Goal: Information Seeking & Learning: Learn about a topic

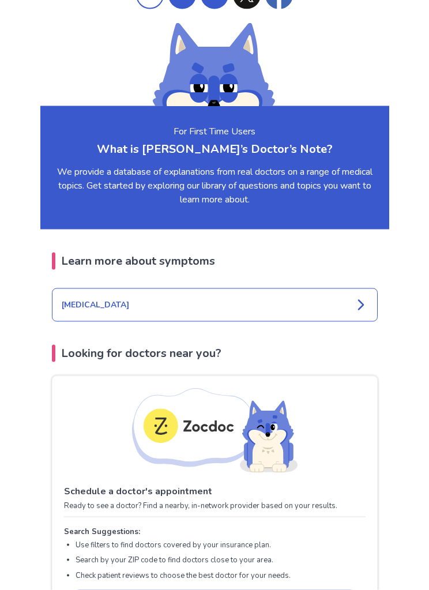
scroll to position [1161, 0]
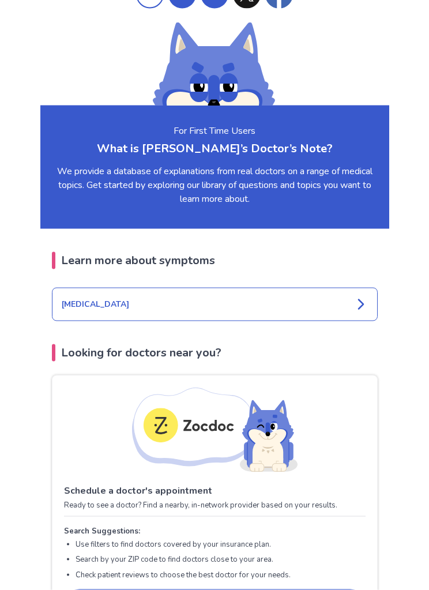
click at [114, 318] on div "[MEDICAL_DATA]" at bounding box center [215, 304] width 326 height 33
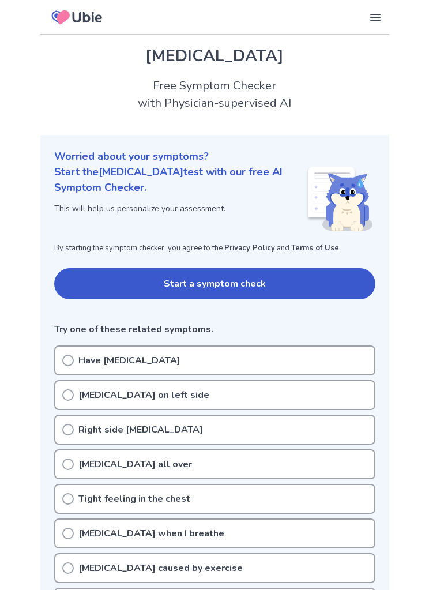
click at [121, 288] on button "Start a symptom check" at bounding box center [214, 283] width 321 height 31
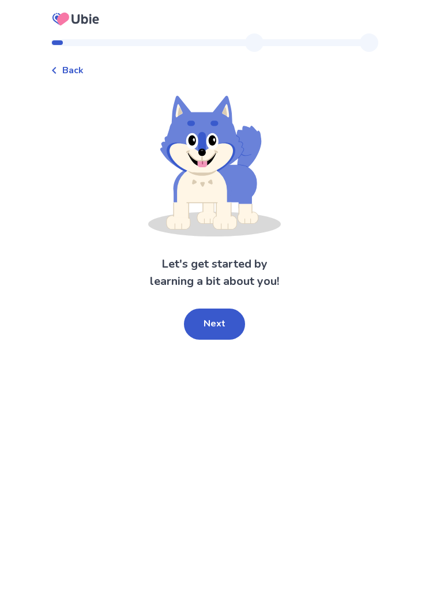
click at [200, 325] on button "Next" at bounding box center [214, 324] width 61 height 31
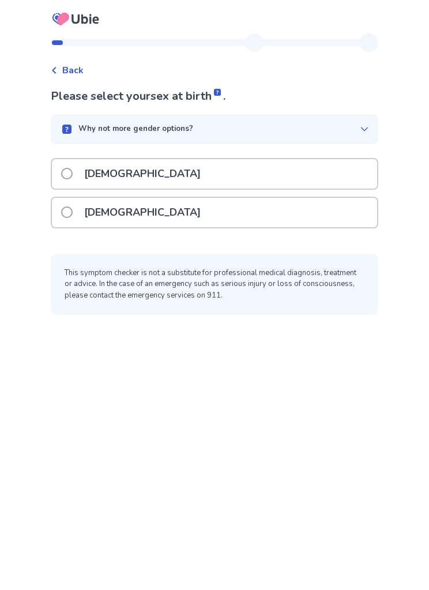
click at [73, 175] on span at bounding box center [67, 174] width 12 height 12
click at [73, 177] on span at bounding box center [67, 174] width 12 height 12
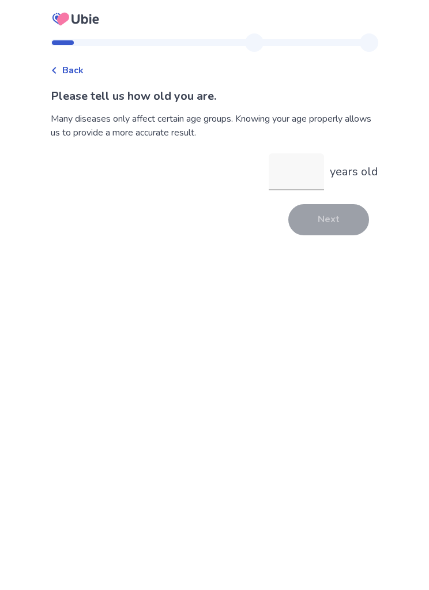
click at [280, 185] on input "years old" at bounding box center [296, 171] width 55 height 37
type input "**"
click at [334, 224] on button "Next" at bounding box center [328, 219] width 81 height 31
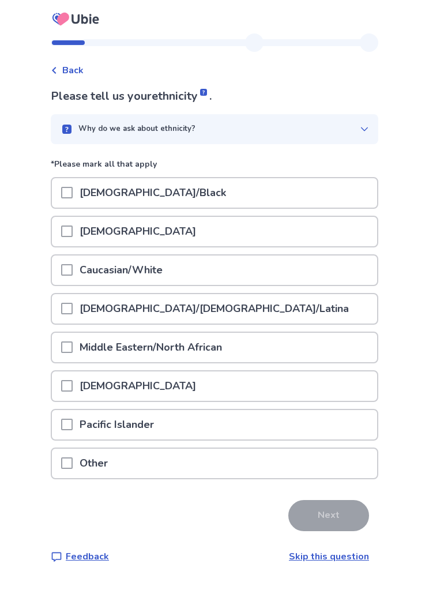
click at [73, 312] on span at bounding box center [67, 309] width 12 height 12
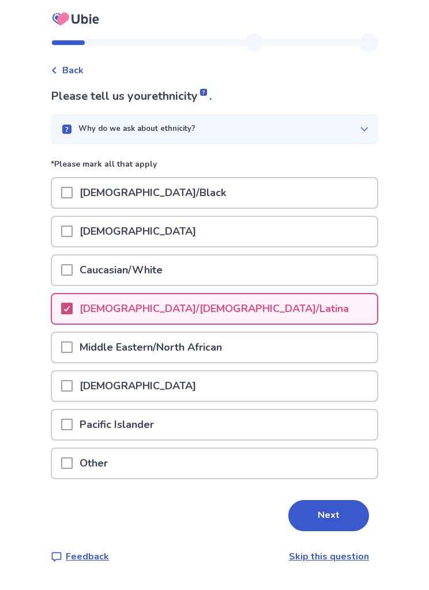
click at [324, 512] on button "Next" at bounding box center [328, 515] width 81 height 31
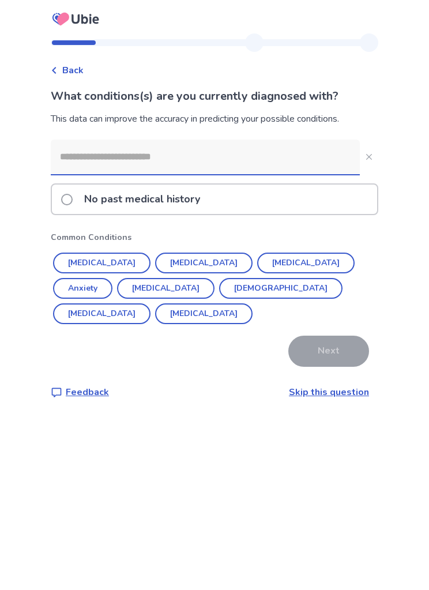
click at [69, 201] on span at bounding box center [67, 200] width 12 height 12
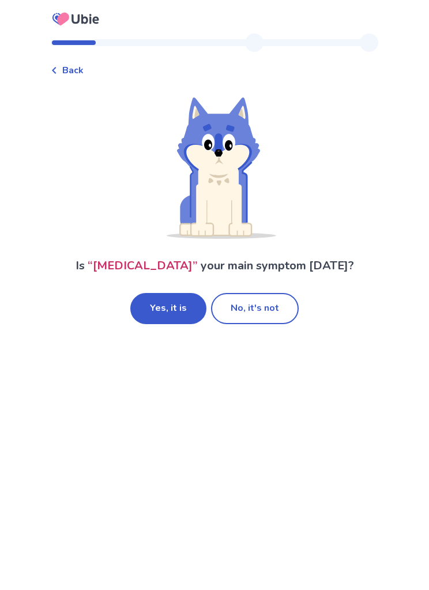
click at [281, 308] on button "No, it's not" at bounding box center [255, 308] width 88 height 31
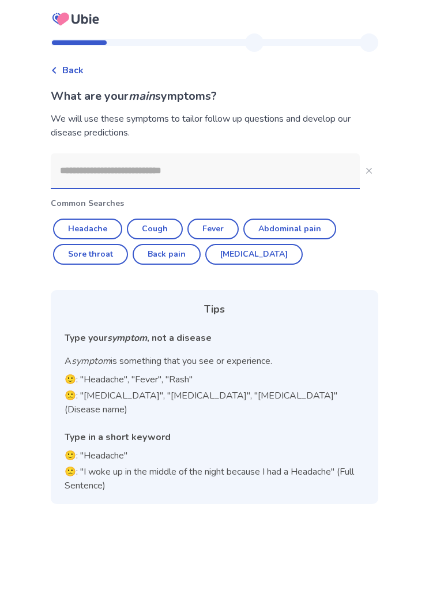
click at [95, 178] on input at bounding box center [205, 170] width 309 height 35
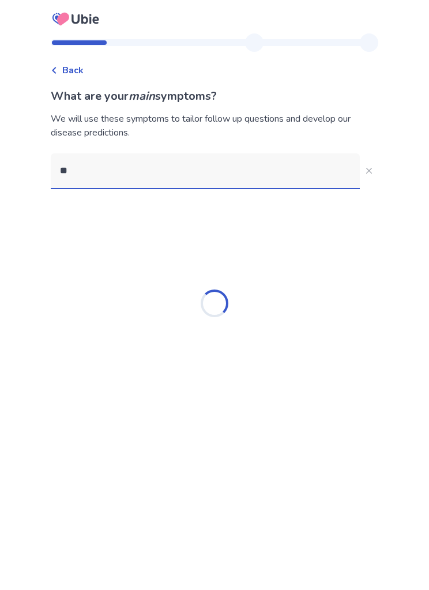
type input "*"
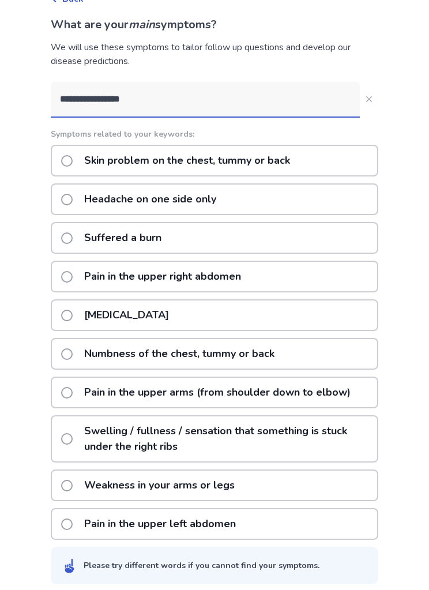
scroll to position [38, 0]
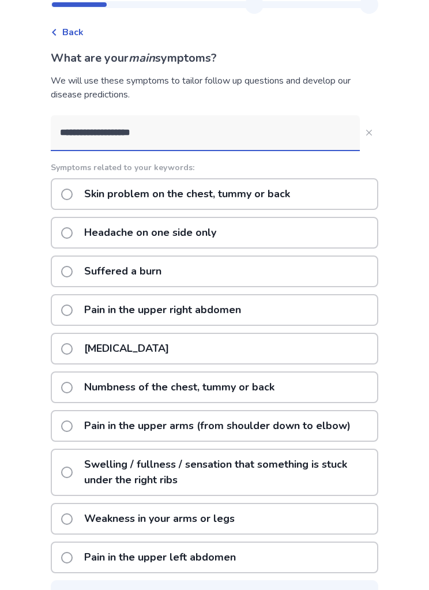
type input "**********"
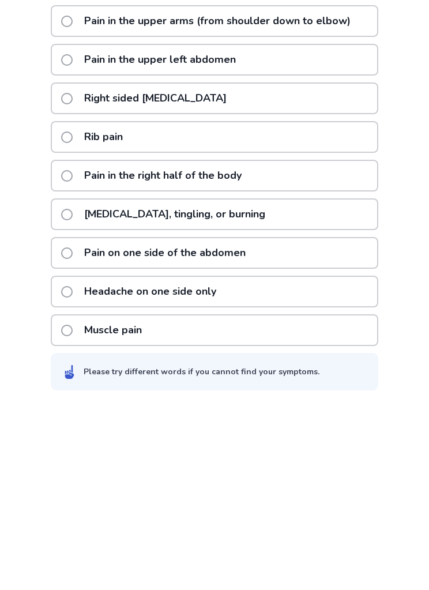
scroll to position [61, 0]
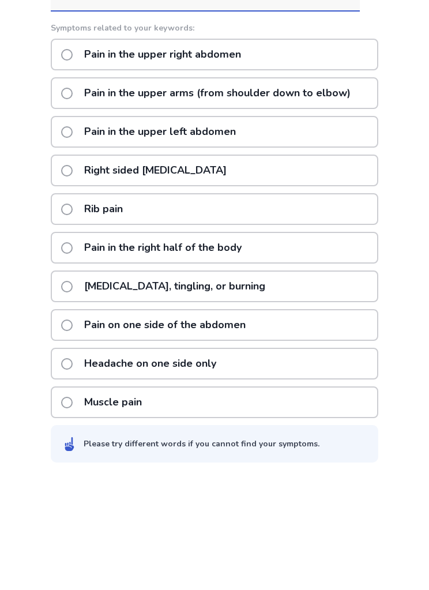
click at [72, 166] on span at bounding box center [67, 172] width 12 height 12
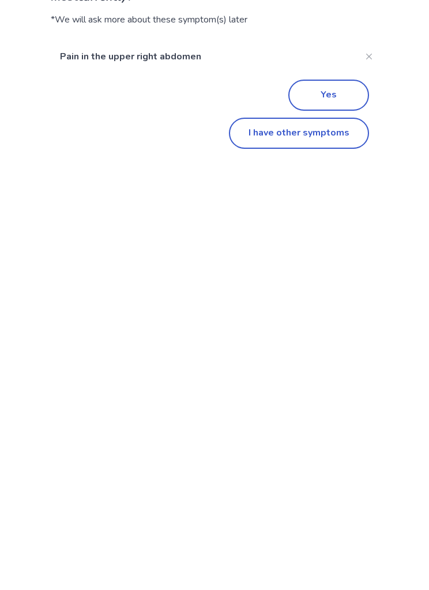
scroll to position [1, 0]
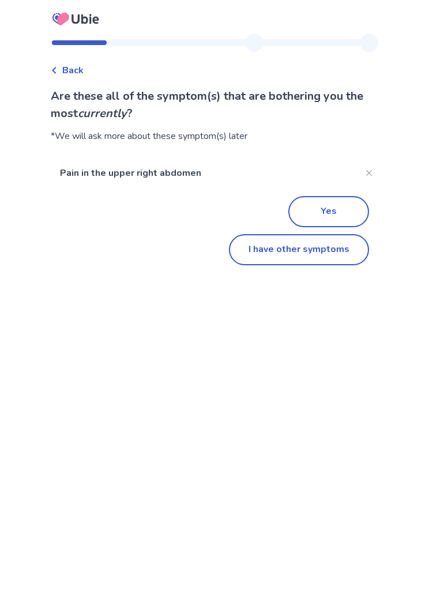
click at [318, 211] on button "Yes" at bounding box center [328, 211] width 81 height 31
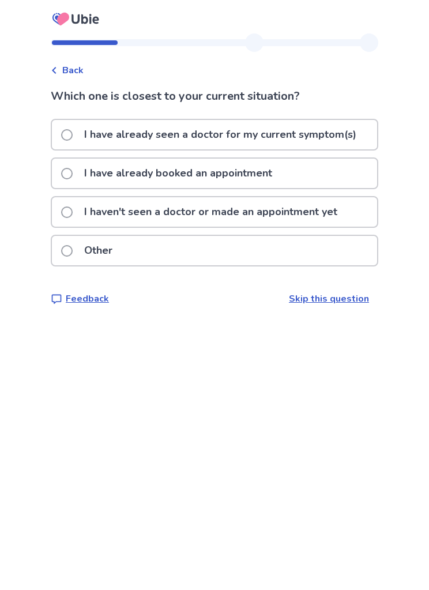
click at [72, 219] on label "I haven't seen a doctor or made an appointment yet" at bounding box center [202, 211] width 283 height 29
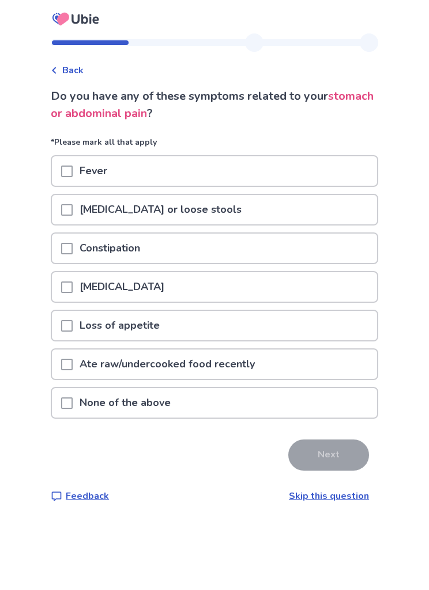
click at [132, 401] on p "None of the above" at bounding box center [125, 402] width 105 height 29
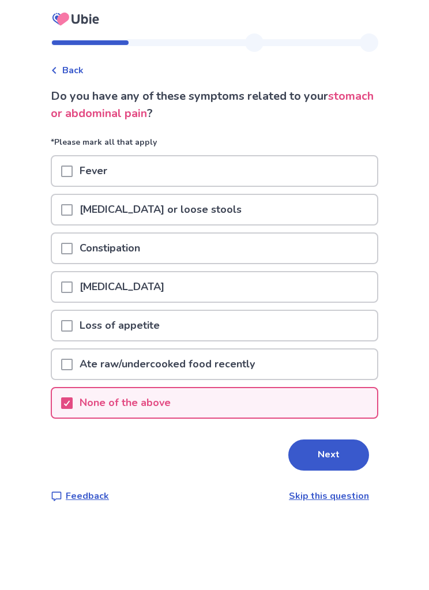
click at [316, 447] on button "Next" at bounding box center [328, 455] width 81 height 31
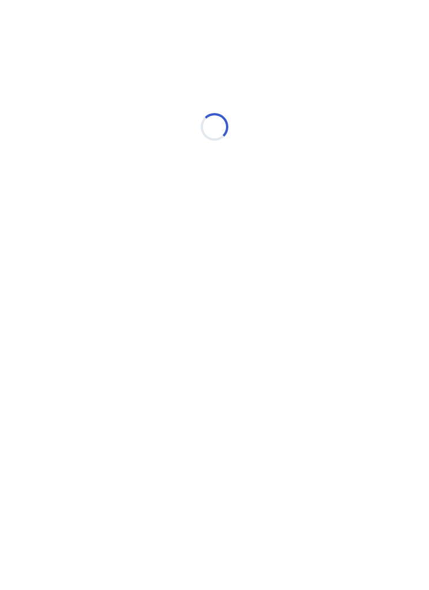
select select "*"
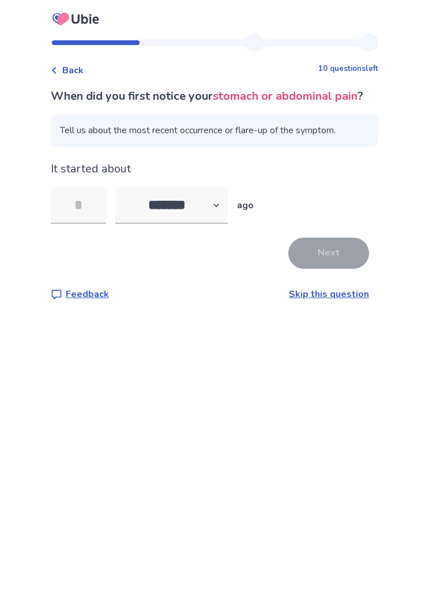
click at [86, 223] on input "tel" at bounding box center [78, 205] width 55 height 37
type input "*"
click at [322, 269] on button "Next" at bounding box center [328, 253] width 81 height 31
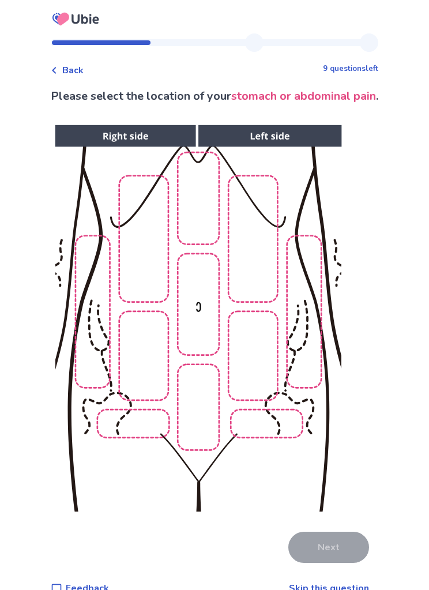
click at [83, 240] on img at bounding box center [198, 318] width 590 height 399
click at [84, 262] on img at bounding box center [198, 318] width 590 height 399
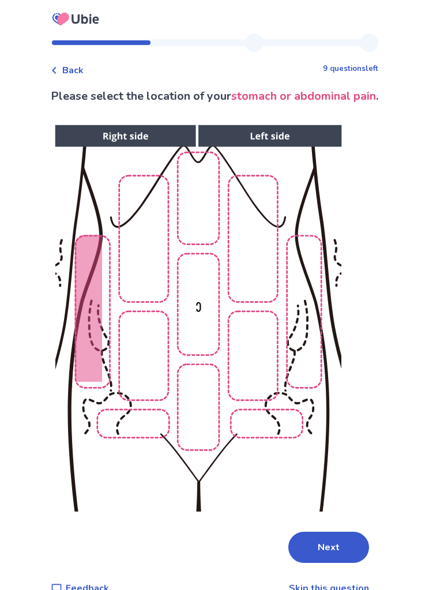
click at [340, 550] on button "Next" at bounding box center [328, 547] width 81 height 31
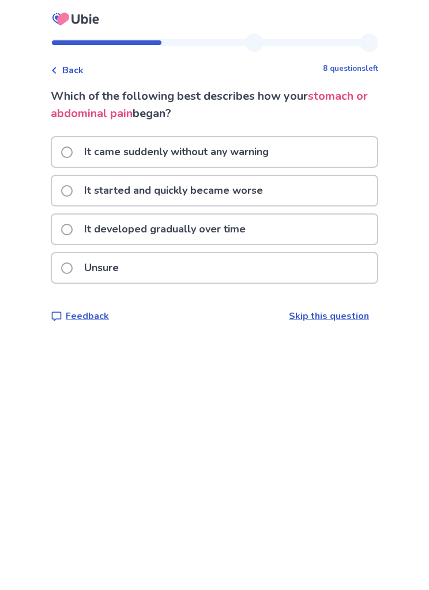
click at [78, 145] on label "It came suddenly without any warning" at bounding box center [168, 151] width 215 height 29
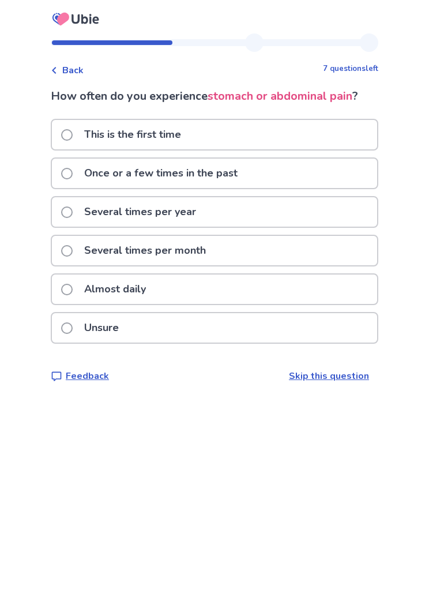
click at [85, 135] on p "This is the first time" at bounding box center [132, 134] width 111 height 29
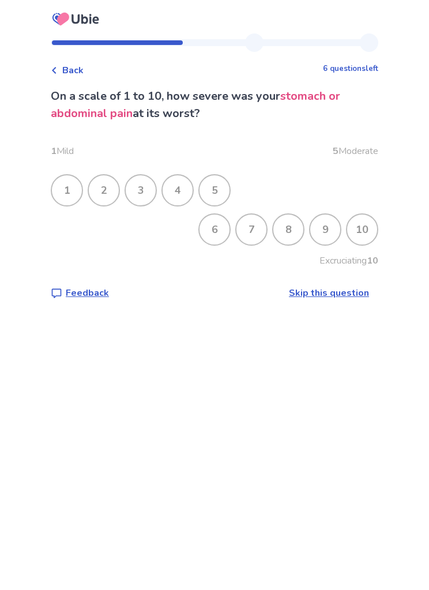
click at [225, 188] on div "5" at bounding box center [215, 190] width 30 height 30
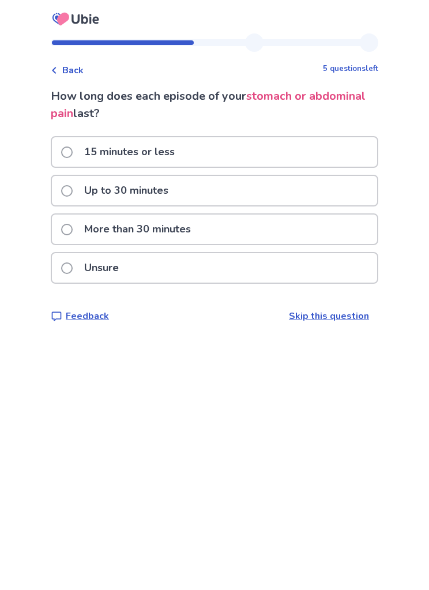
click at [70, 156] on span at bounding box center [67, 153] width 12 height 12
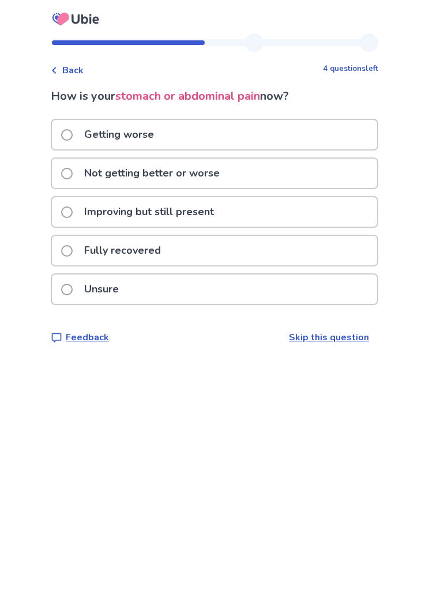
click at [73, 251] on span at bounding box center [67, 251] width 12 height 12
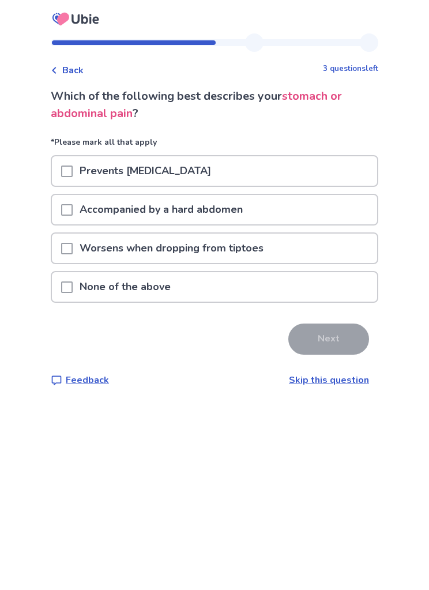
click at [73, 292] on span at bounding box center [67, 287] width 12 height 12
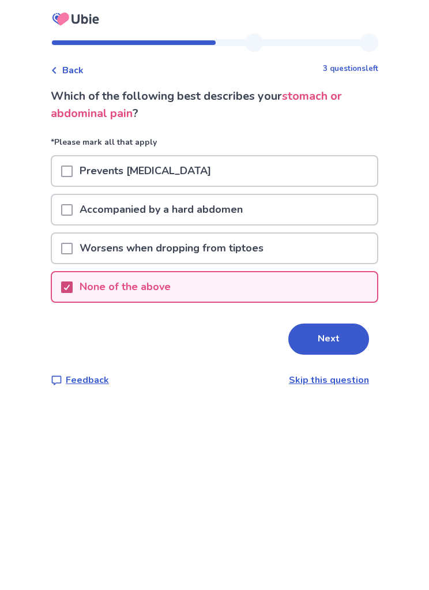
click at [345, 343] on button "Next" at bounding box center [328, 339] width 81 height 31
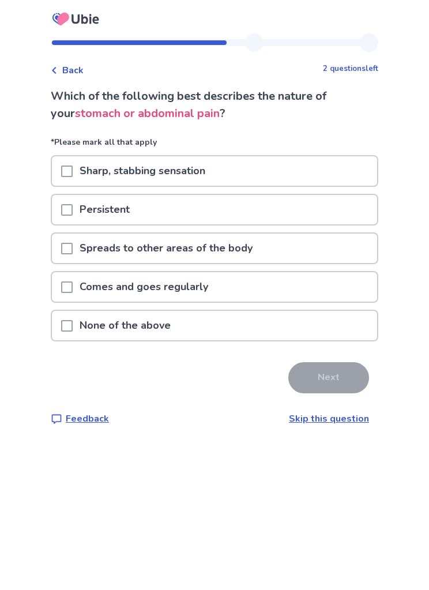
click at [73, 175] on span at bounding box center [67, 172] width 12 height 12
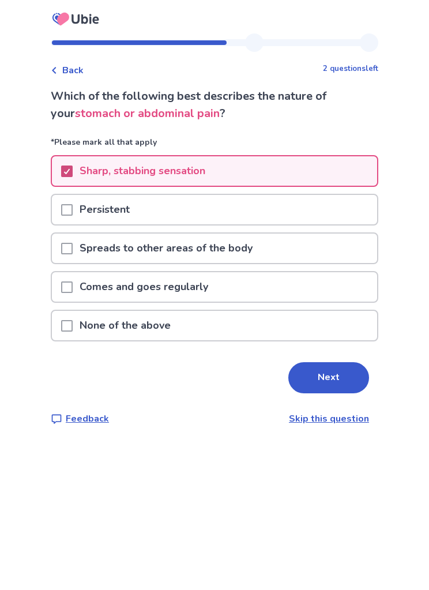
click at [343, 386] on button "Next" at bounding box center [328, 377] width 81 height 31
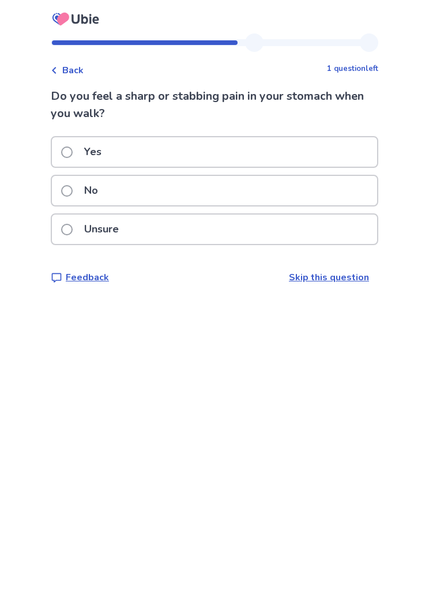
click at [73, 192] on span at bounding box center [67, 191] width 12 height 12
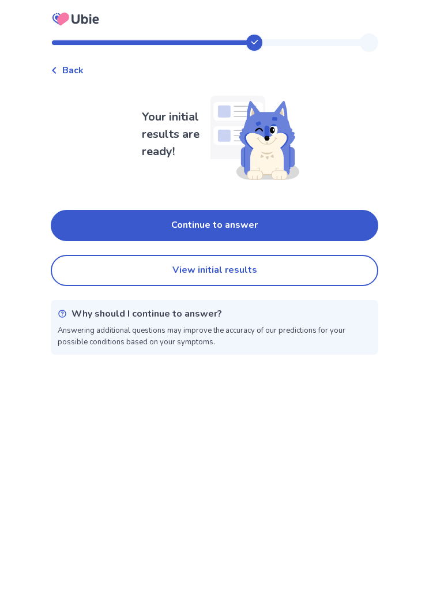
click at [102, 226] on button "Continue to answer" at bounding box center [215, 225] width 328 height 31
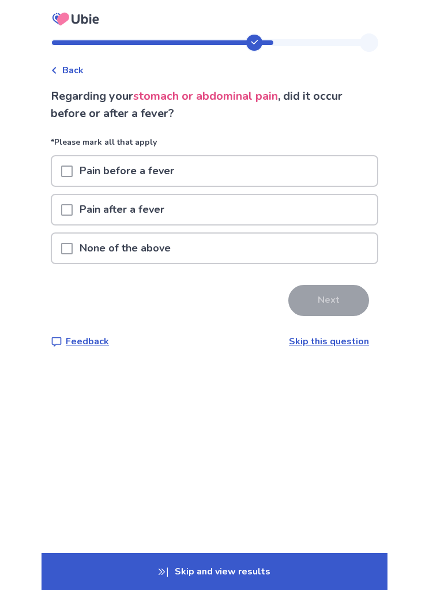
click at [89, 254] on p "None of the above" at bounding box center [125, 248] width 105 height 29
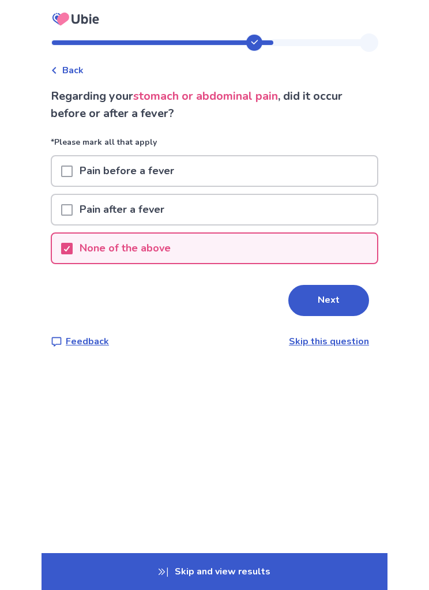
click at [338, 309] on button "Next" at bounding box center [328, 300] width 81 height 31
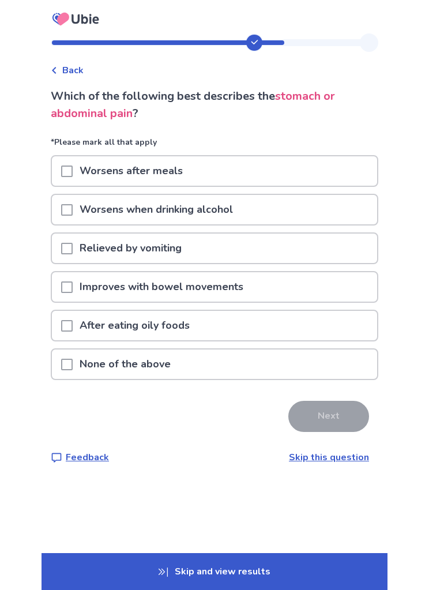
click at [73, 366] on span at bounding box center [67, 365] width 12 height 12
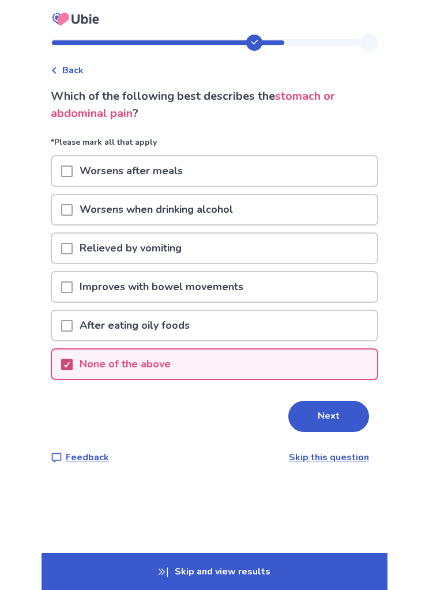
click at [337, 416] on button "Next" at bounding box center [328, 416] width 81 height 31
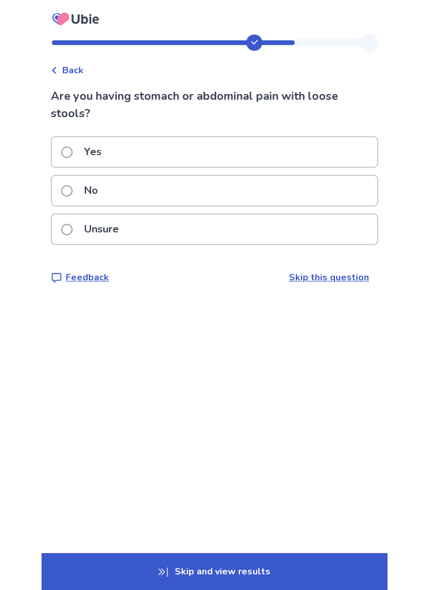
click at [85, 184] on p "No" at bounding box center [91, 190] width 28 height 29
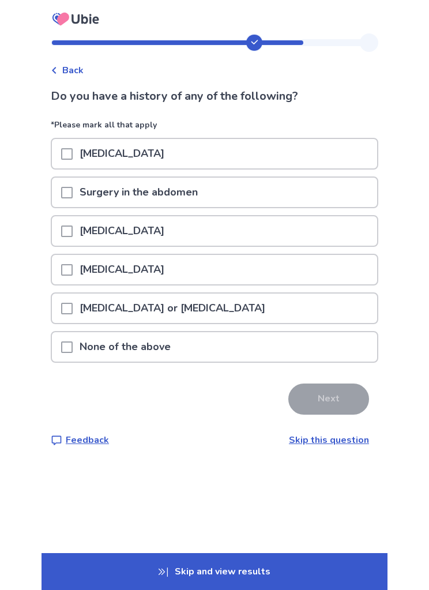
click at [320, 356] on div "None of the above" at bounding box center [214, 346] width 325 height 29
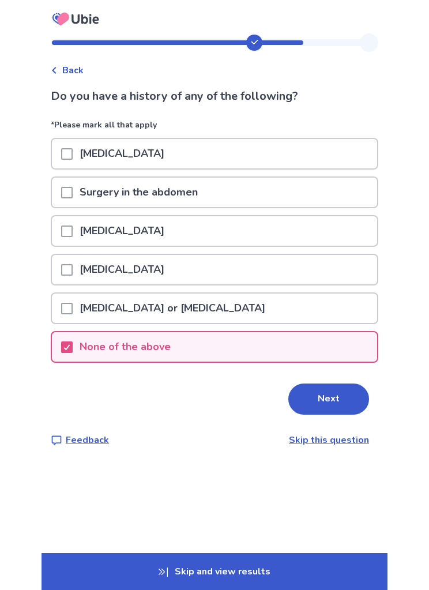
click at [335, 404] on button "Next" at bounding box center [328, 399] width 81 height 31
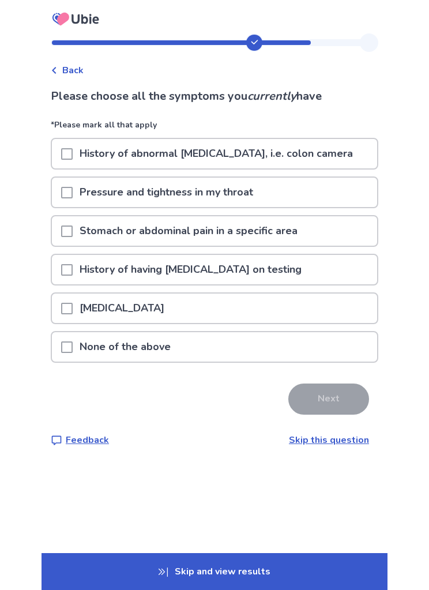
click at [332, 349] on div "None of the above" at bounding box center [214, 346] width 325 height 29
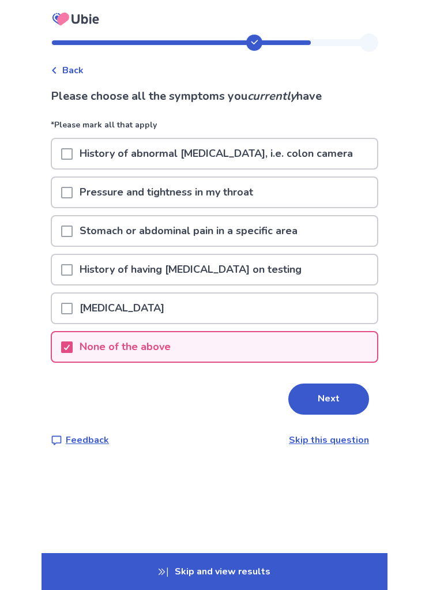
click at [335, 395] on button "Next" at bounding box center [328, 399] width 81 height 31
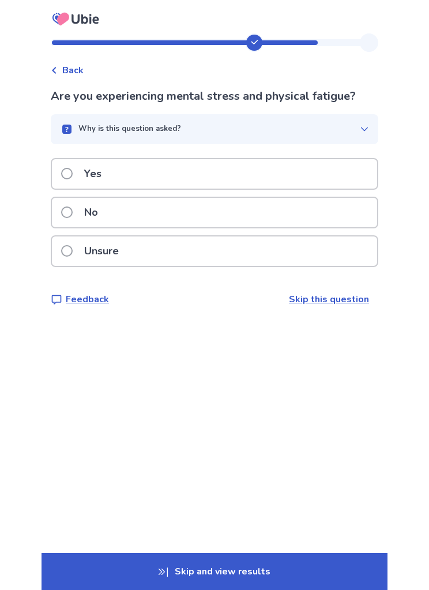
click at [73, 173] on span at bounding box center [67, 174] width 12 height 12
click at [90, 219] on p "No" at bounding box center [91, 212] width 28 height 29
click at [76, 261] on label "Unsure" at bounding box center [93, 250] width 65 height 29
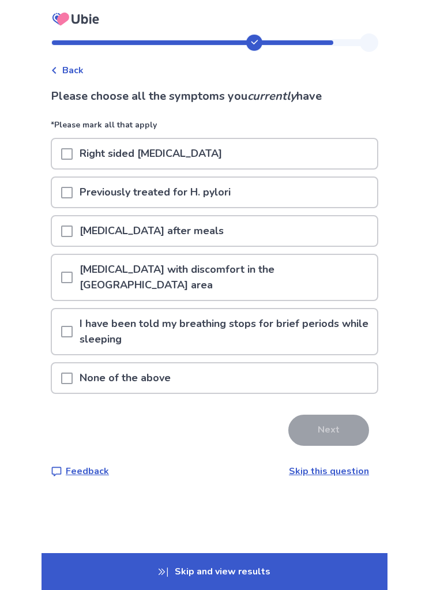
click at [73, 373] on span at bounding box center [67, 379] width 12 height 12
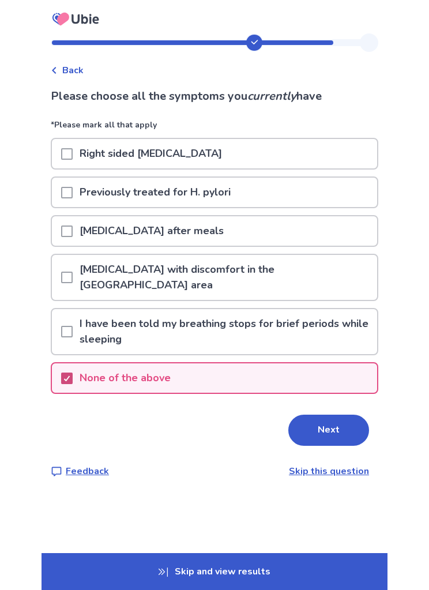
click at [340, 415] on button "Next" at bounding box center [328, 430] width 81 height 31
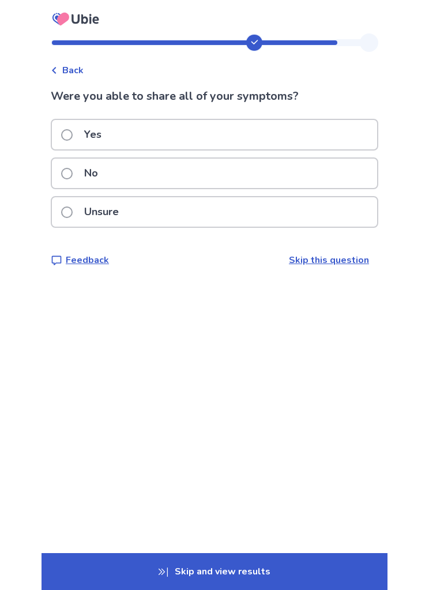
click at [81, 223] on label "Unsure" at bounding box center [93, 211] width 65 height 29
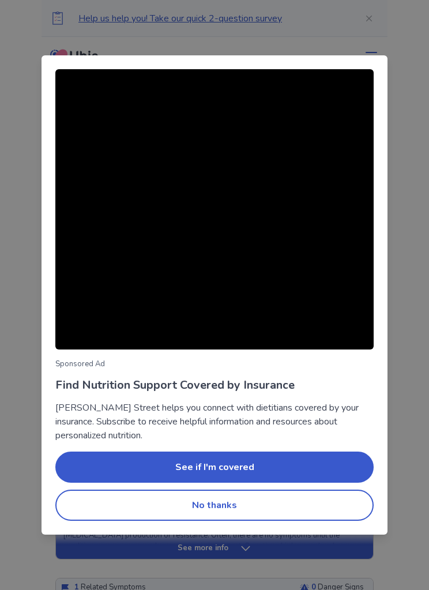
click at [338, 506] on button "No thanks" at bounding box center [214, 505] width 318 height 31
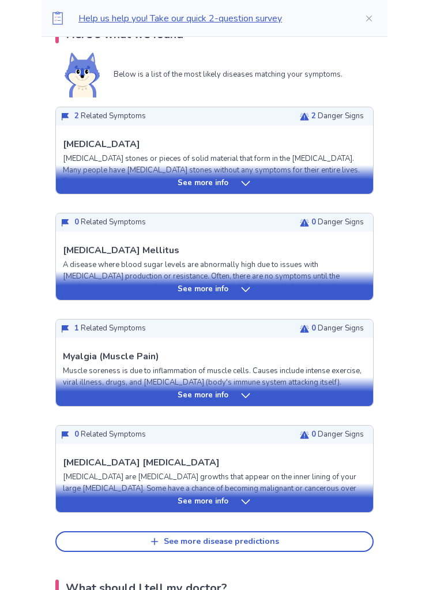
scroll to position [257, 0]
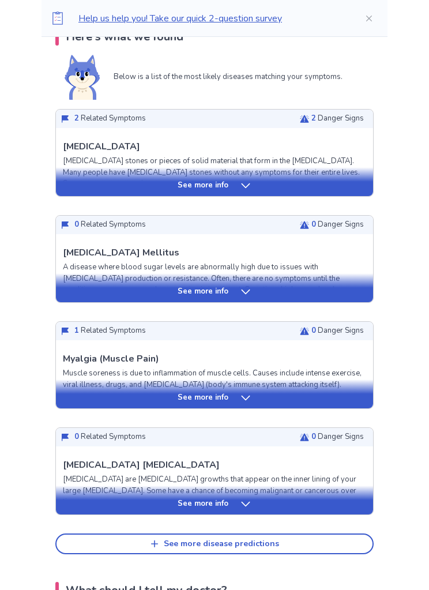
click at [249, 504] on icon at bounding box center [246, 504] width 12 height 12
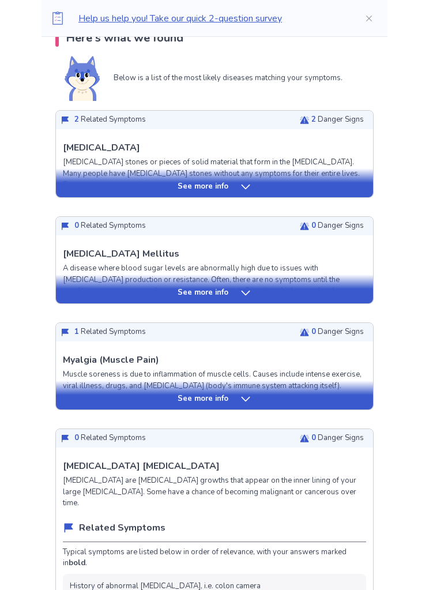
scroll to position [255, 0]
click at [346, 436] on p "0 Danger Signs" at bounding box center [337, 439] width 52 height 12
click at [306, 397] on div "See more info" at bounding box center [214, 400] width 317 height 12
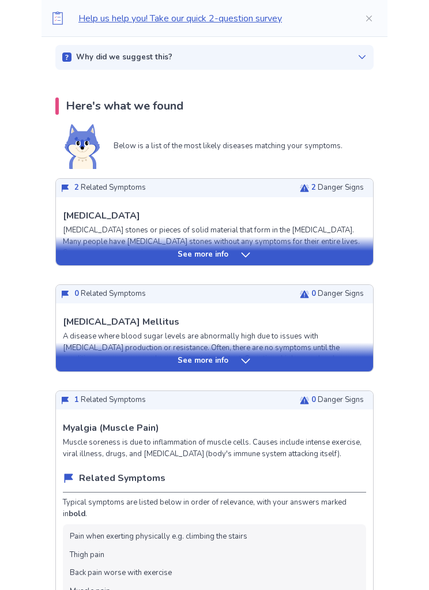
scroll to position [187, 0]
click at [350, 362] on div "See more info" at bounding box center [214, 362] width 317 height 12
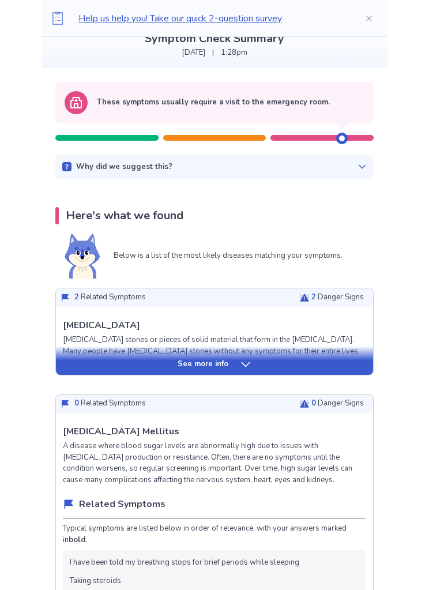
scroll to position [83, 0]
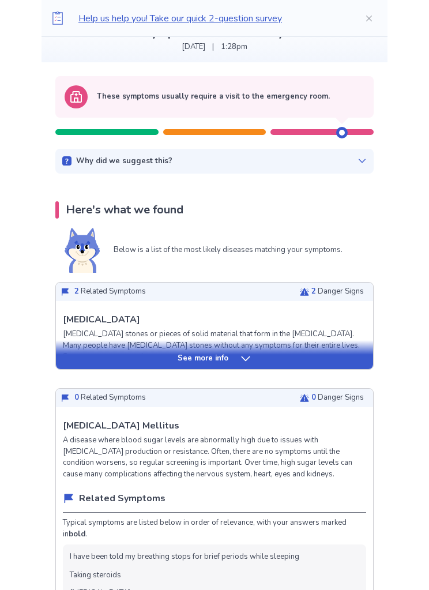
click at [300, 394] on icon at bounding box center [304, 398] width 9 height 9
click at [229, 357] on div "See more info" at bounding box center [214, 360] width 317 height 12
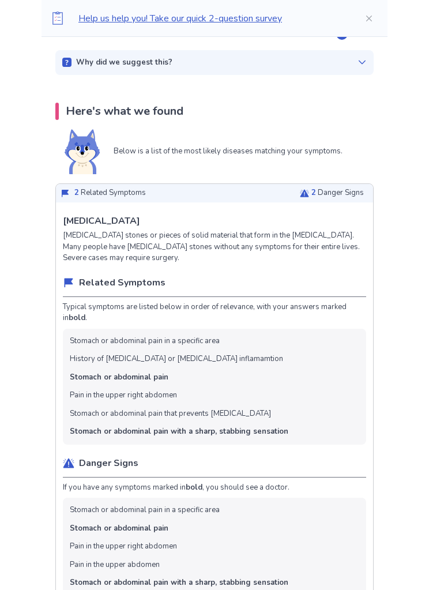
scroll to position [0, 0]
